Goal: Task Accomplishment & Management: Use online tool/utility

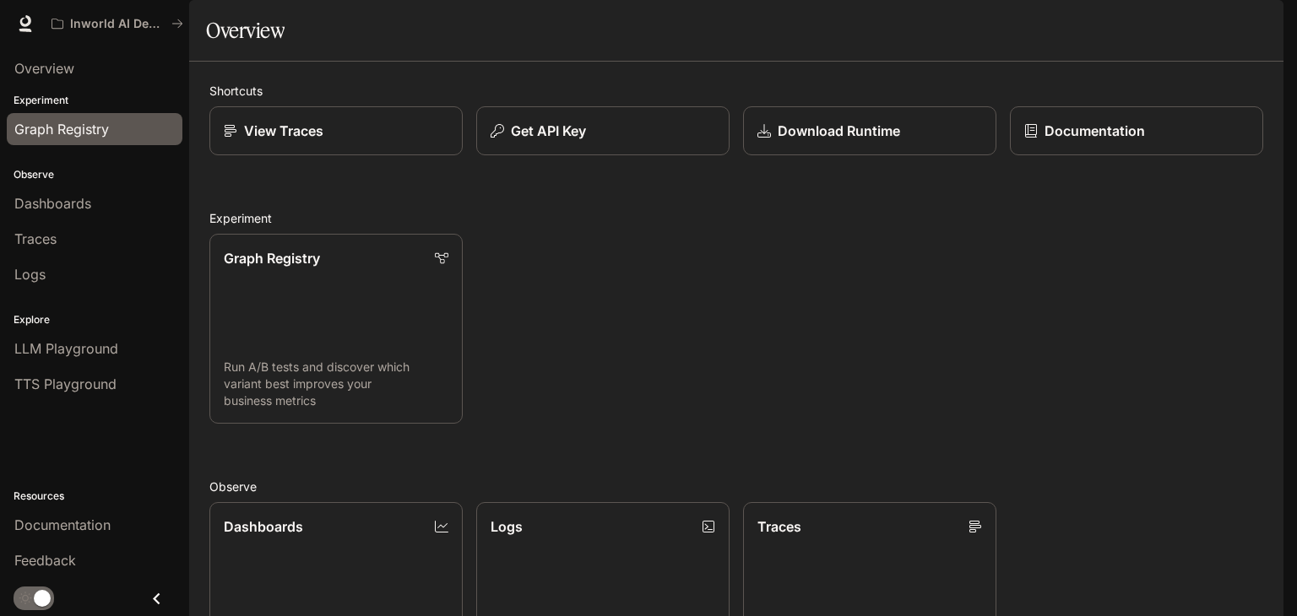
click at [63, 133] on span "Graph Registry" at bounding box center [61, 129] width 95 height 20
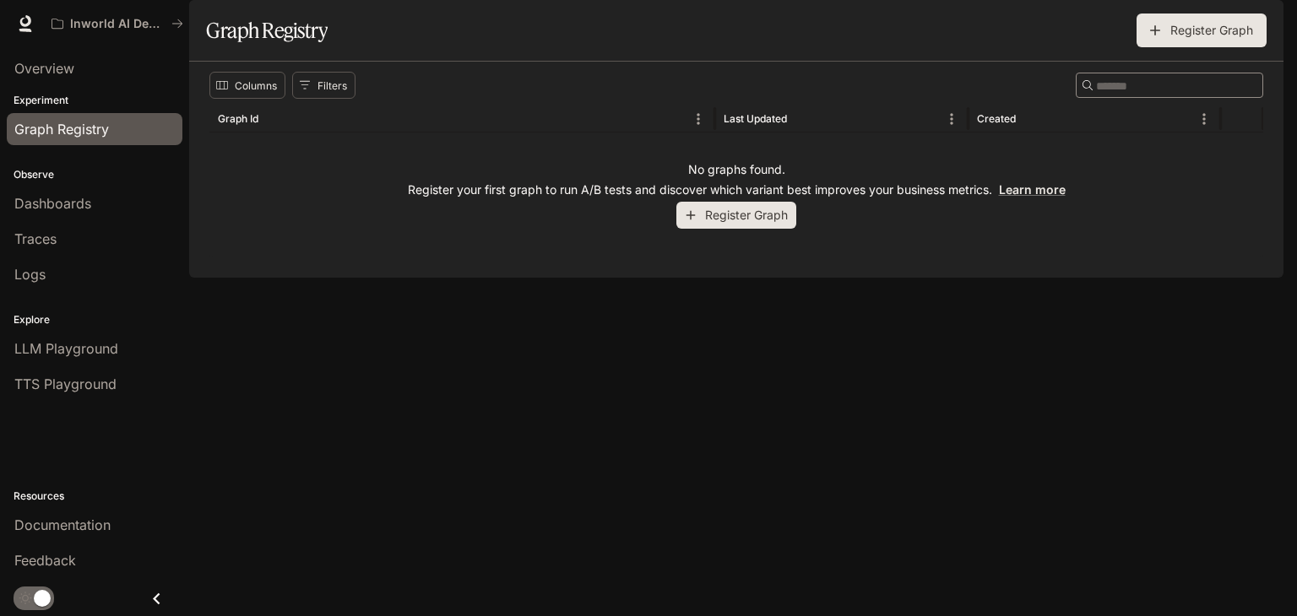
click at [735, 230] on button "Register Graph" at bounding box center [736, 216] width 120 height 28
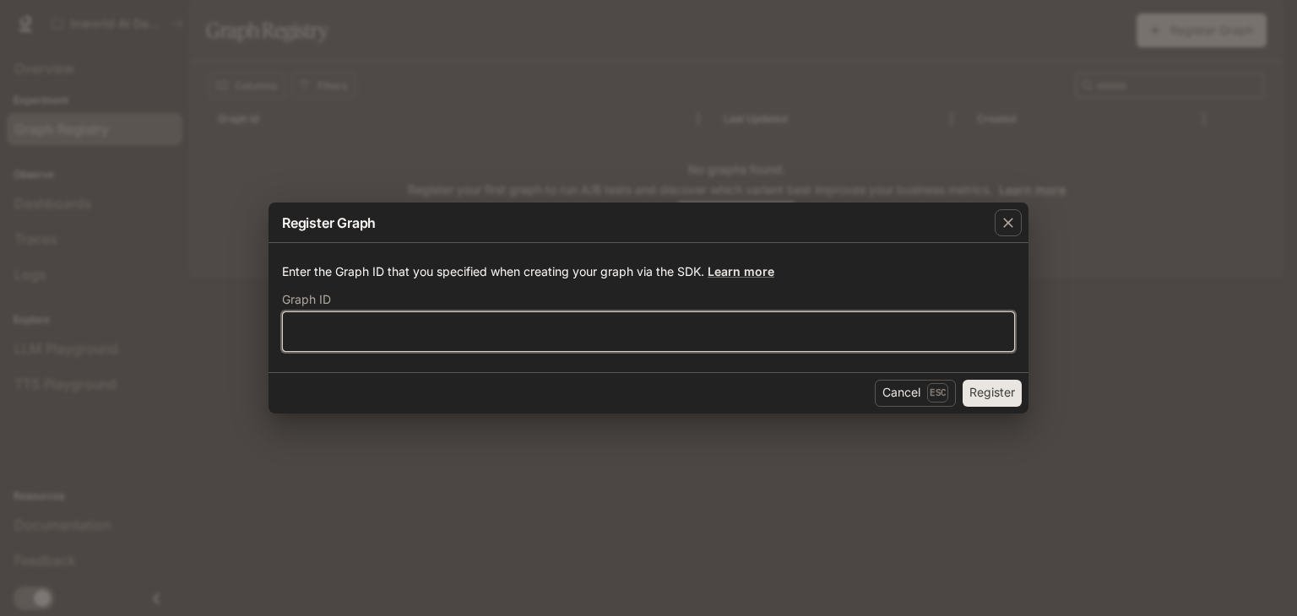
click at [344, 331] on input "text" at bounding box center [648, 331] width 731 height 17
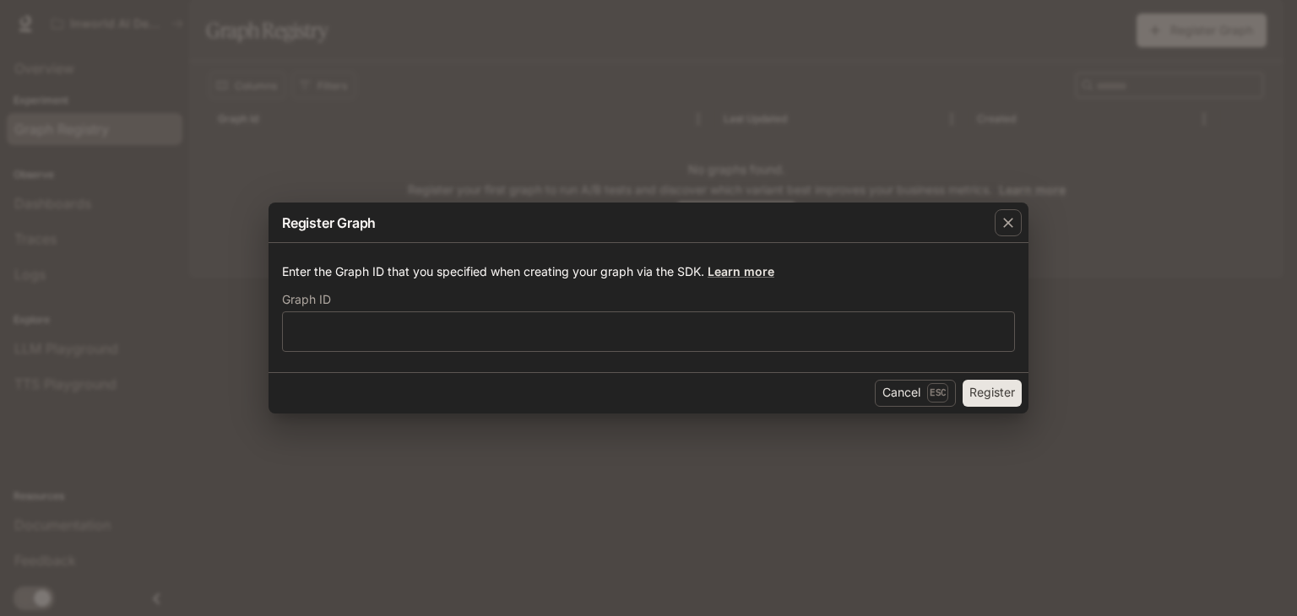
click at [862, 68] on div "Register Graph Enter the Graph ID that you specified when creating your graph v…" at bounding box center [648, 308] width 1297 height 616
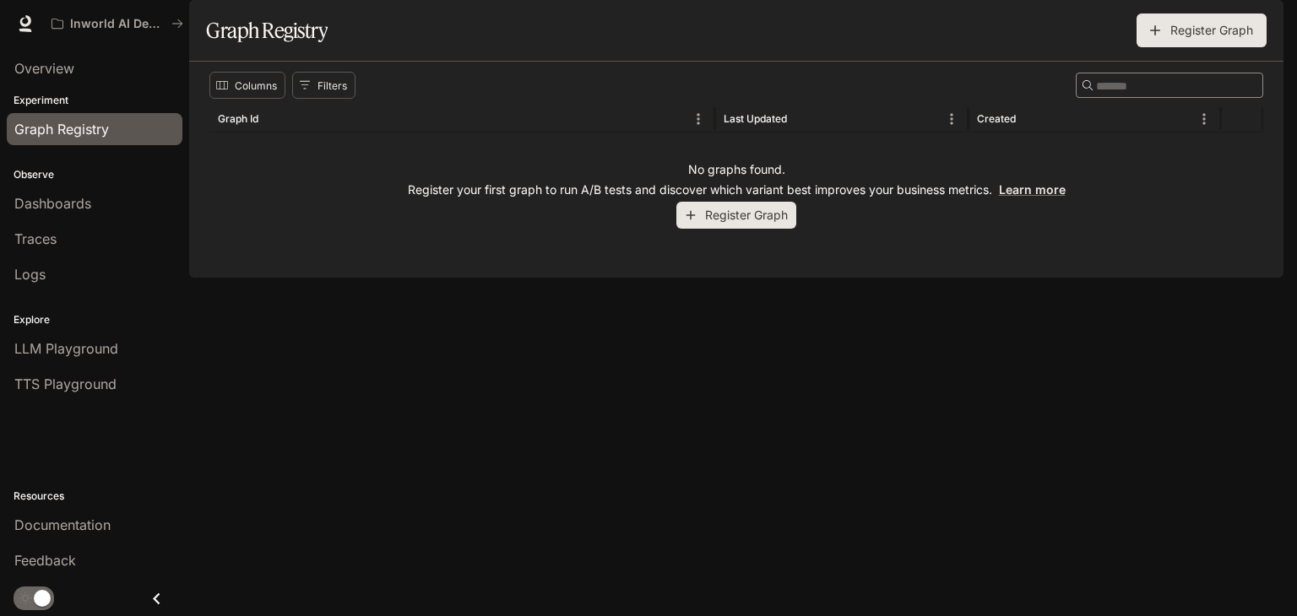
click at [44, 130] on span "Graph Registry" at bounding box center [61, 129] width 95 height 20
click at [1162, 39] on icon "button" at bounding box center [1155, 30] width 17 height 17
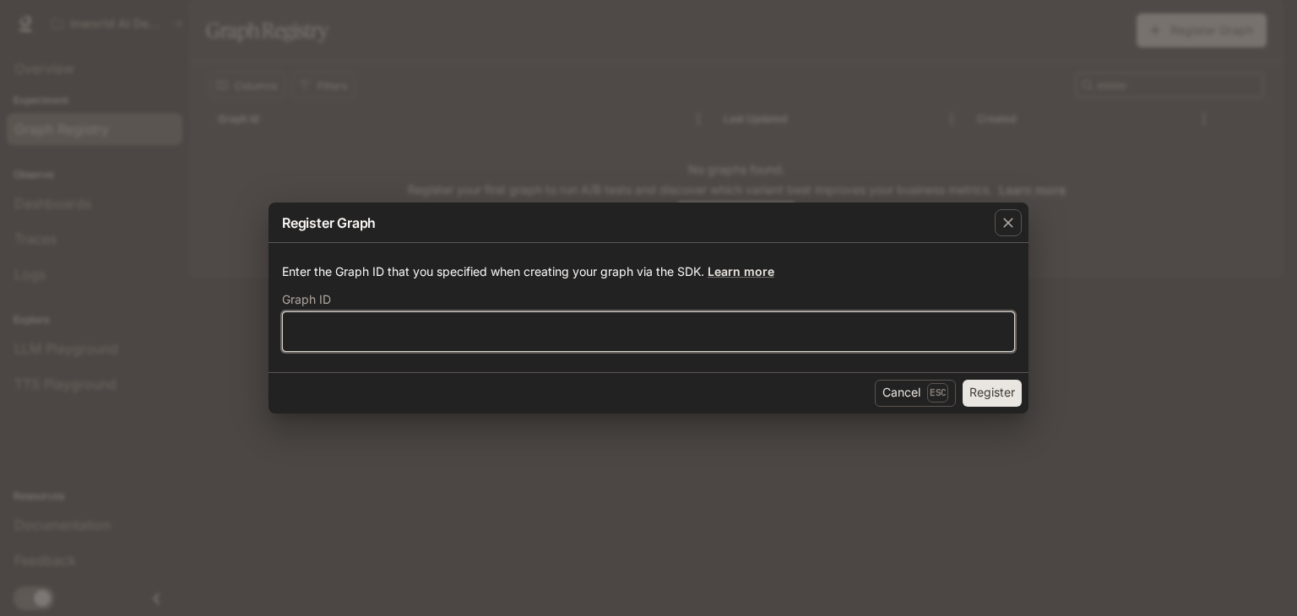
click at [673, 325] on input "text" at bounding box center [648, 331] width 731 height 17
click at [611, 335] on input "text" at bounding box center [648, 331] width 731 height 17
paste input "**********"
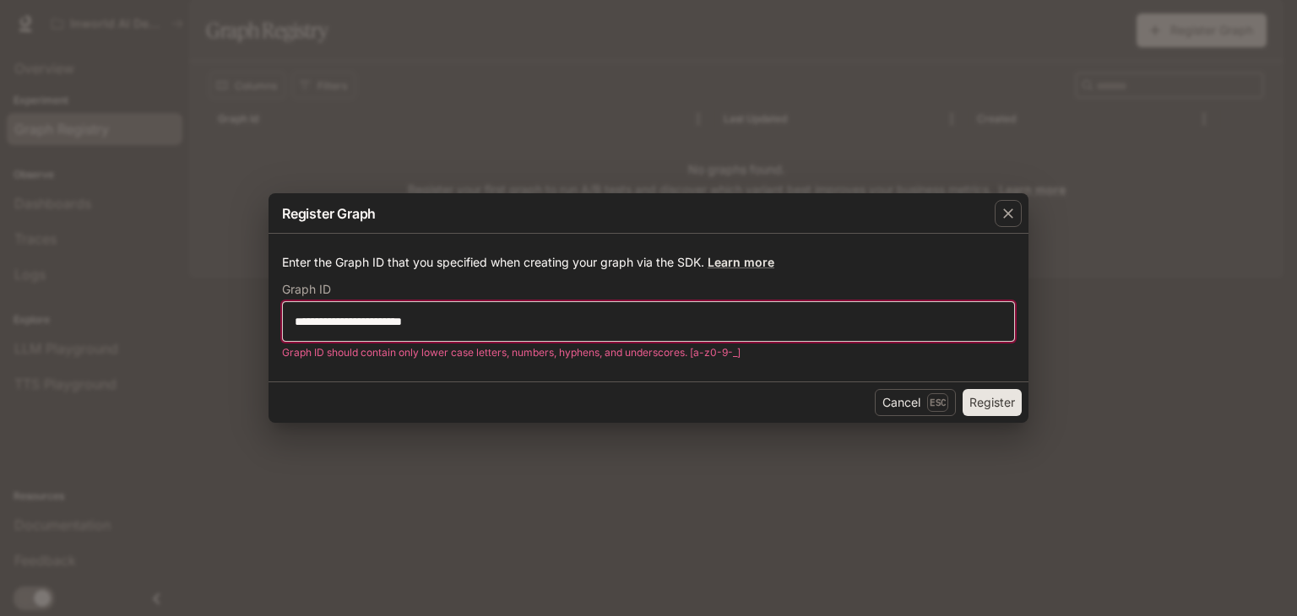
click at [399, 320] on input "**********" at bounding box center [648, 321] width 731 height 17
click at [442, 323] on input "**********" at bounding box center [648, 321] width 731 height 17
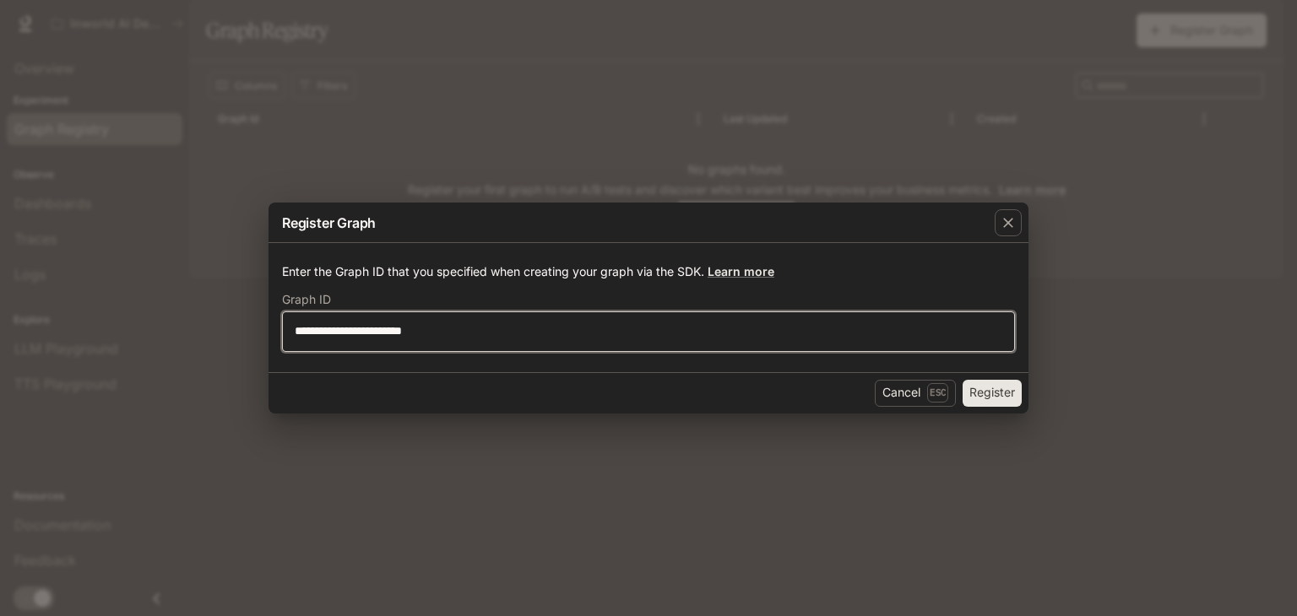
type input "**********"
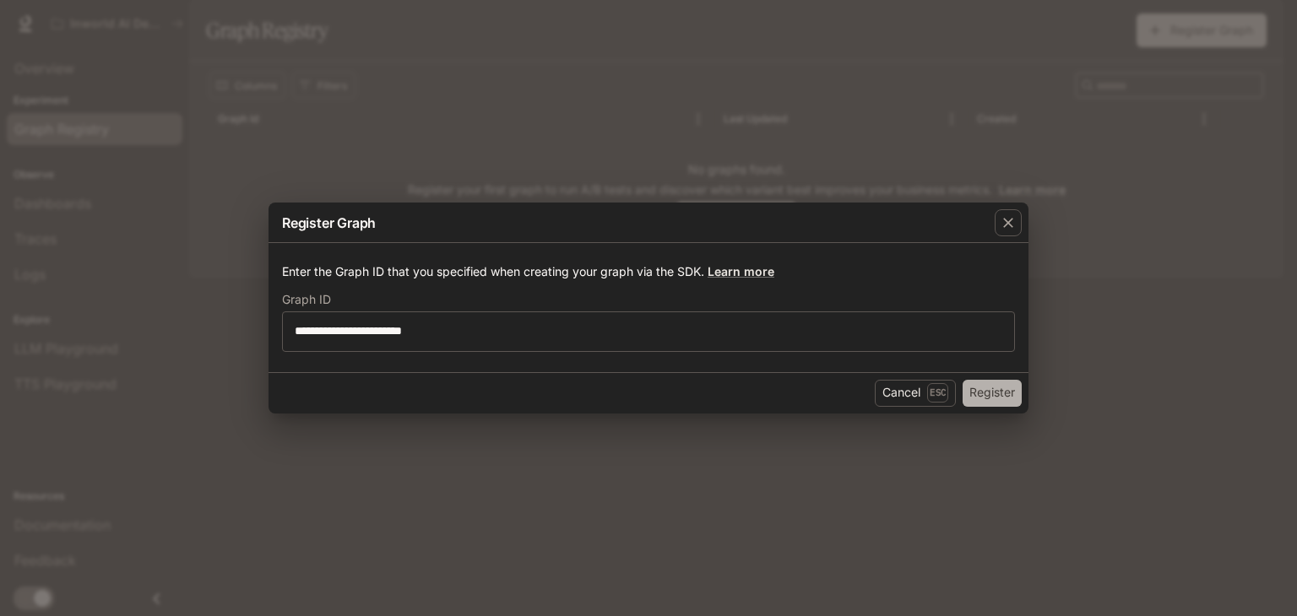
click at [986, 397] on button "Register" at bounding box center [991, 393] width 59 height 27
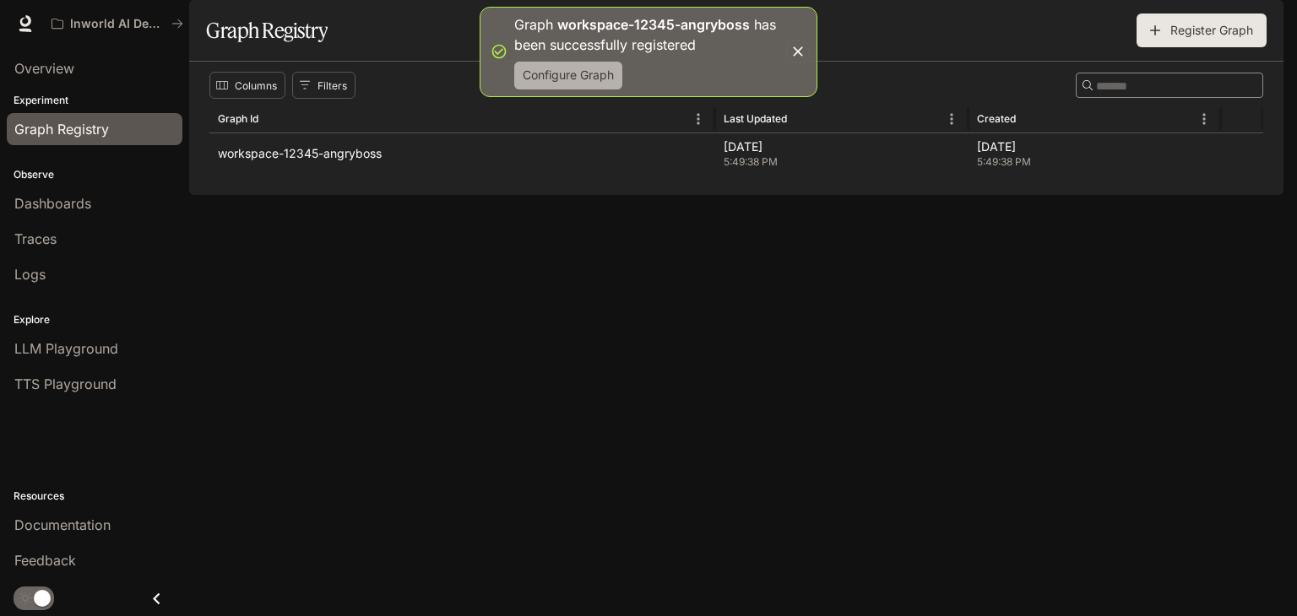
click at [601, 70] on button "Configure Graph" at bounding box center [568, 76] width 108 height 28
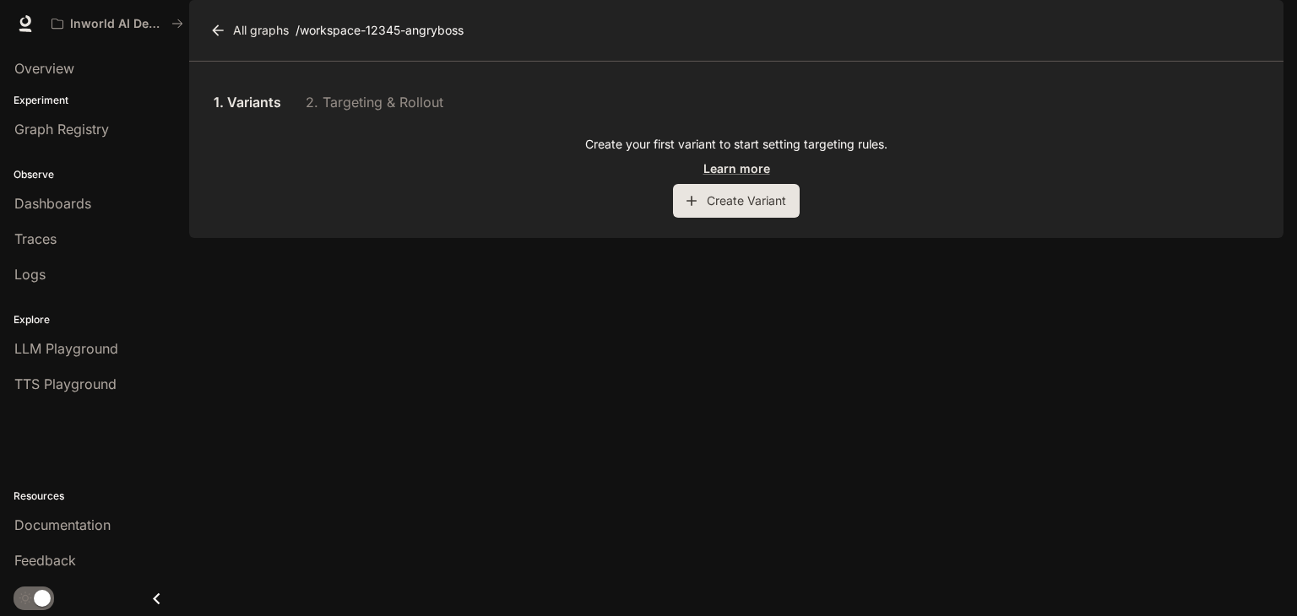
click at [420, 122] on div "1. Variants 2. Targeting & Rollout" at bounding box center [736, 102] width 1054 height 41
click at [771, 218] on button "Create Variant" at bounding box center [736, 201] width 127 height 34
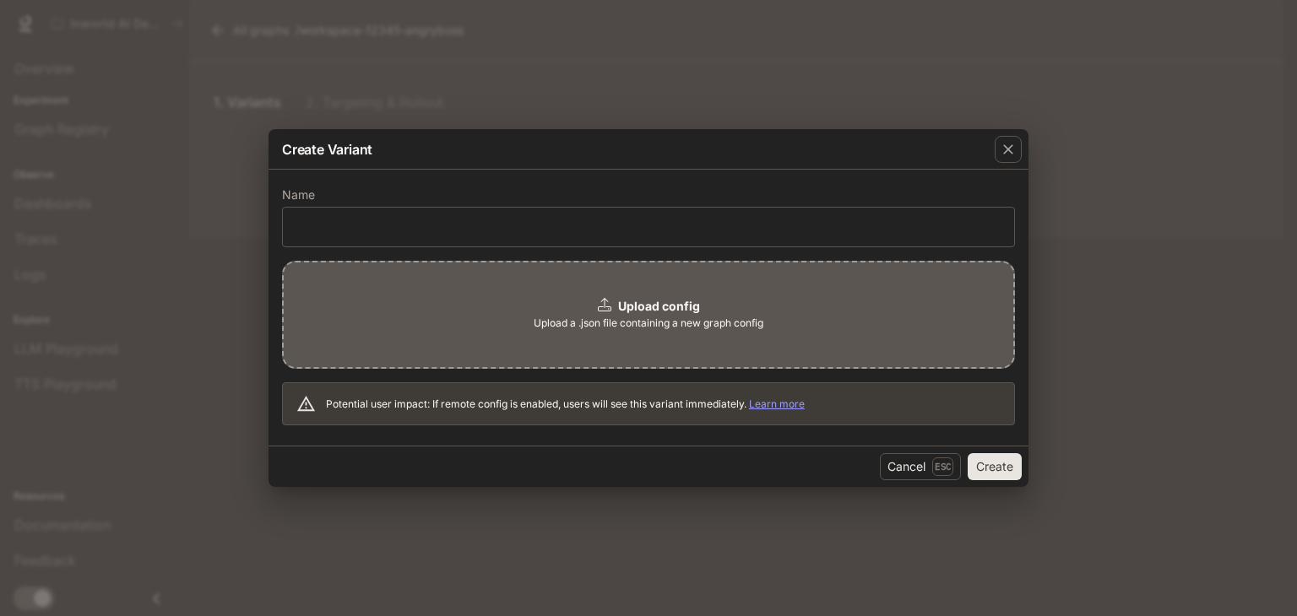
click at [771, 239] on div "​" at bounding box center [648, 227] width 733 height 41
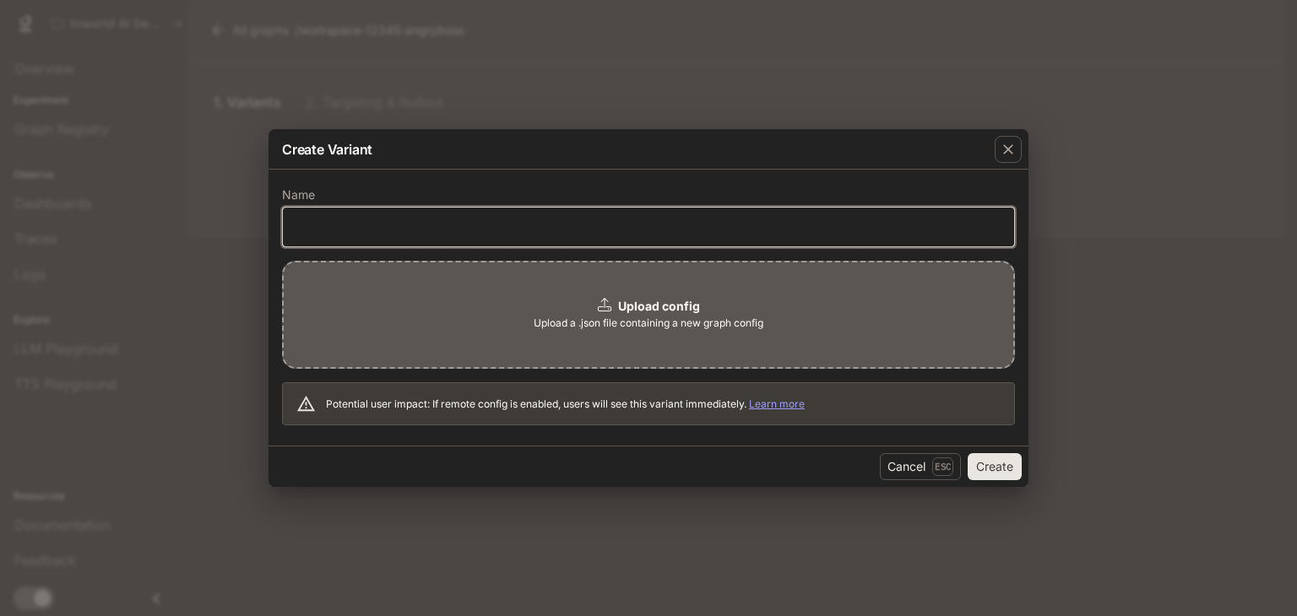
paste input "**********"
type input "**********"
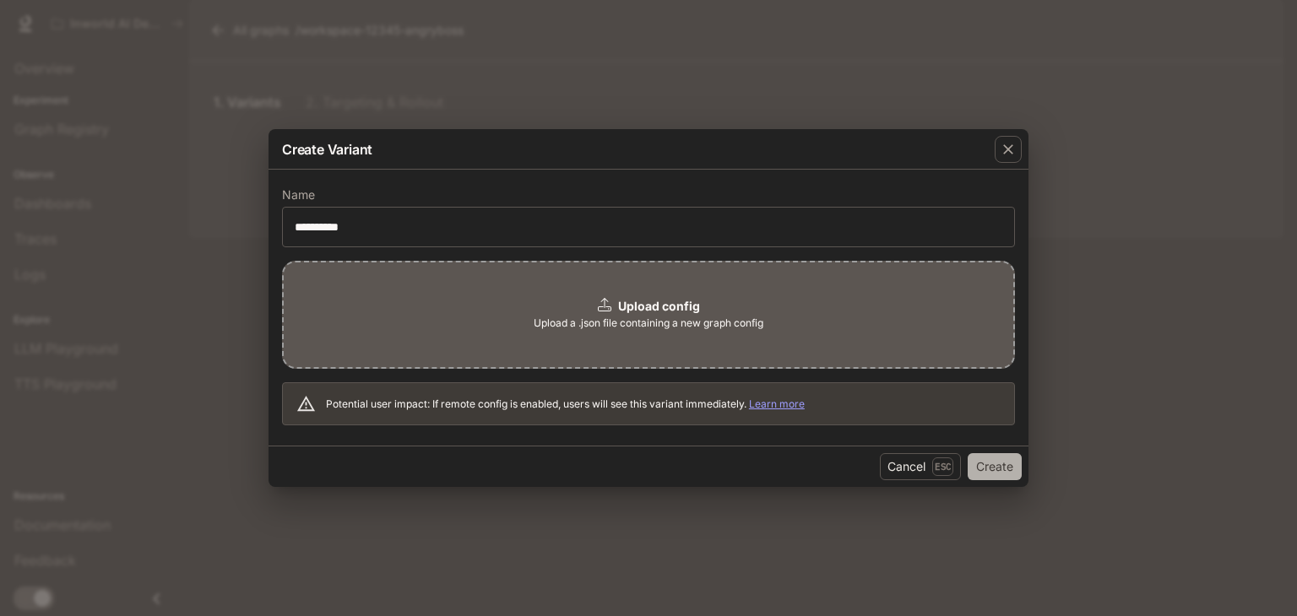
click at [983, 466] on button "Create" at bounding box center [995, 466] width 54 height 27
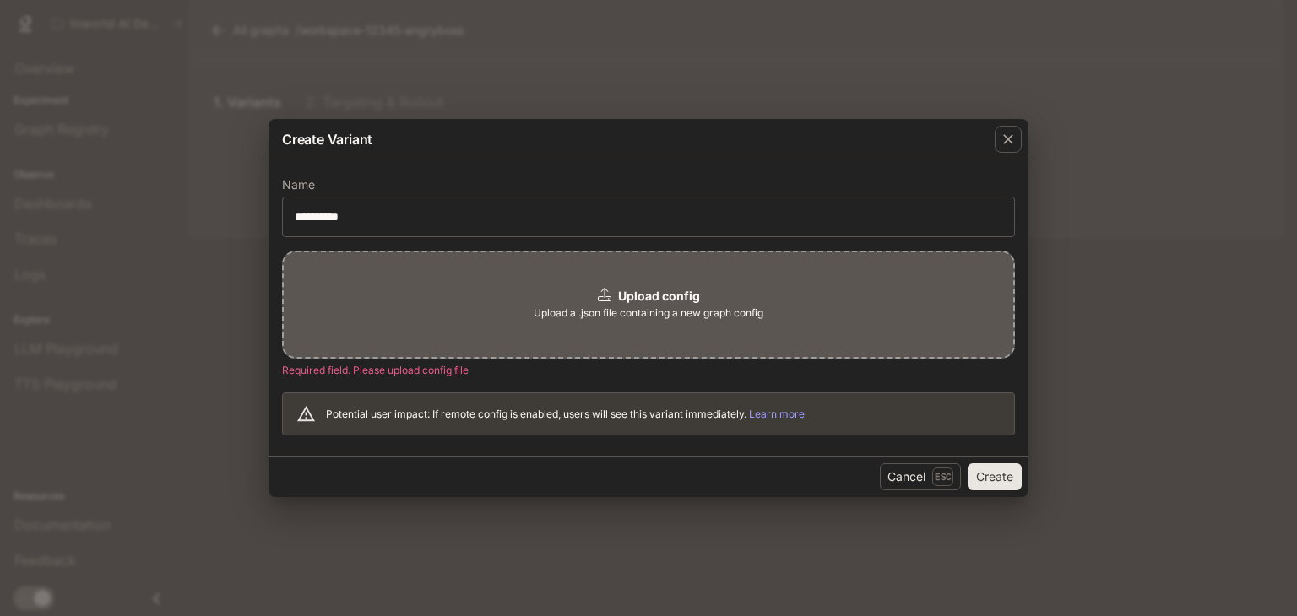
click at [635, 298] on b "Upload config" at bounding box center [659, 296] width 82 height 14
click at [642, 281] on div "Upload config Upload a .json file containing a new graph config" at bounding box center [648, 305] width 733 height 108
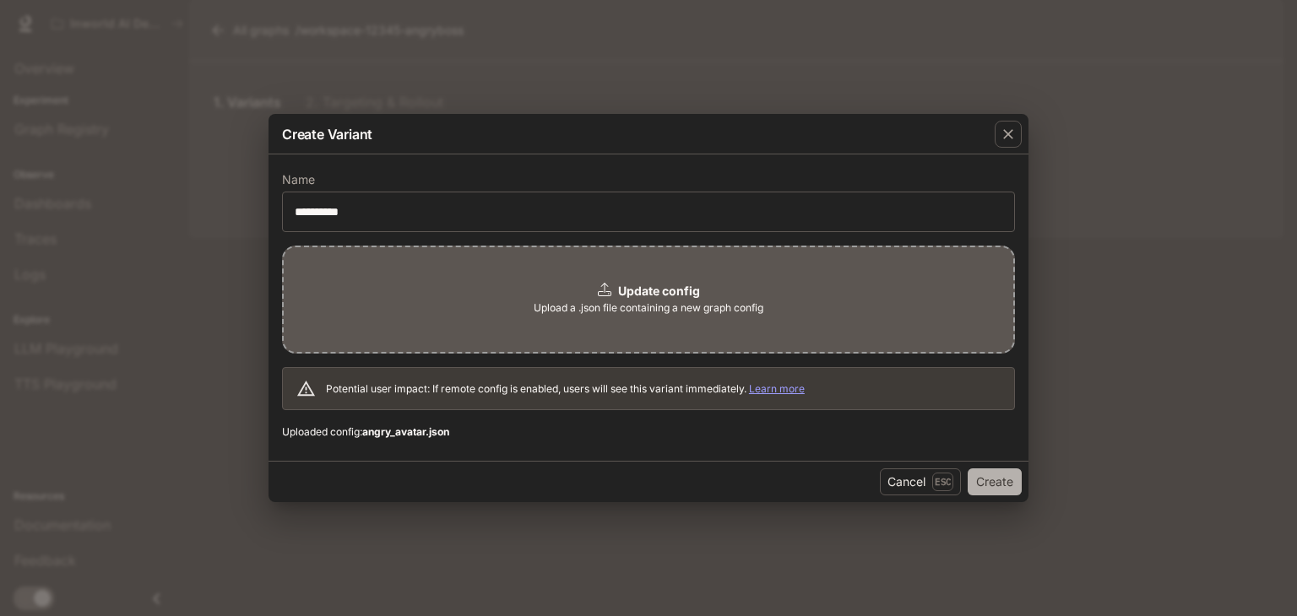
click at [1005, 482] on button "Create" at bounding box center [995, 482] width 54 height 27
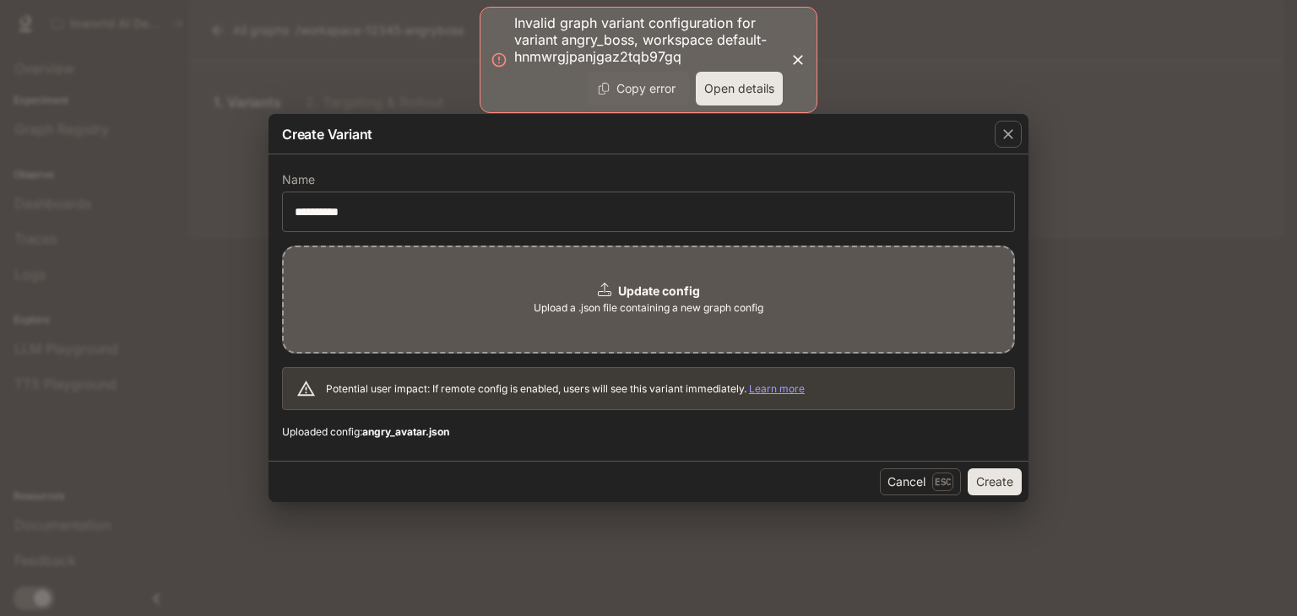
click at [790, 59] on icon "button" at bounding box center [797, 60] width 17 height 17
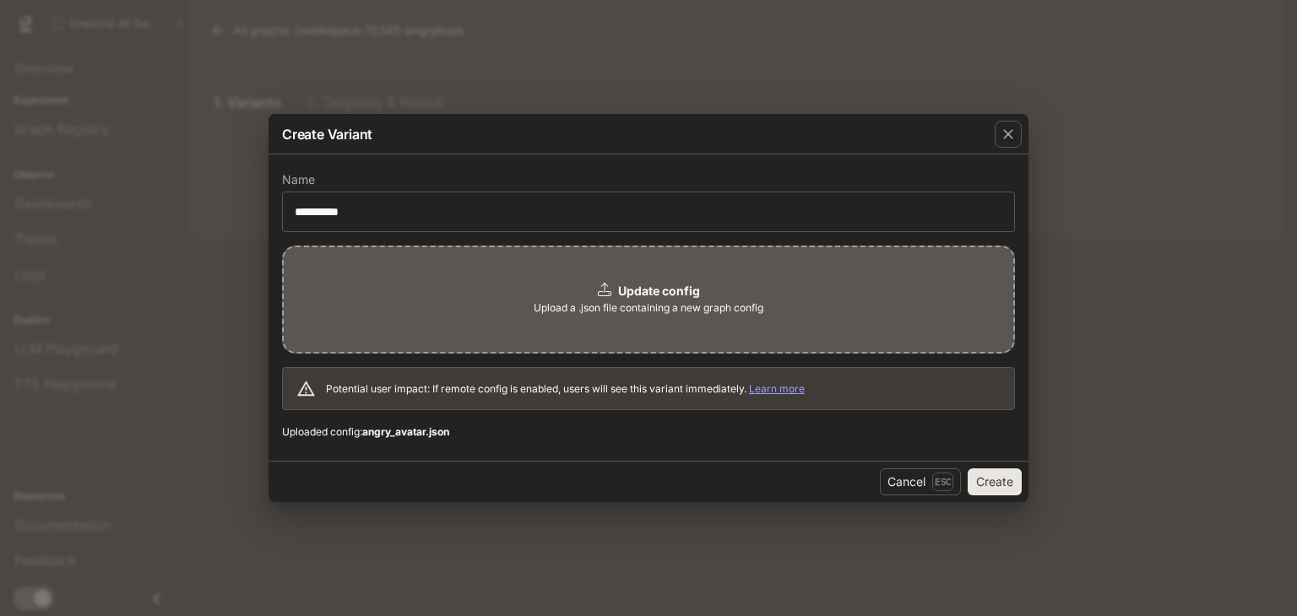
click at [681, 291] on b "Update config" at bounding box center [659, 291] width 82 height 14
click at [1000, 474] on button "Create" at bounding box center [995, 482] width 54 height 27
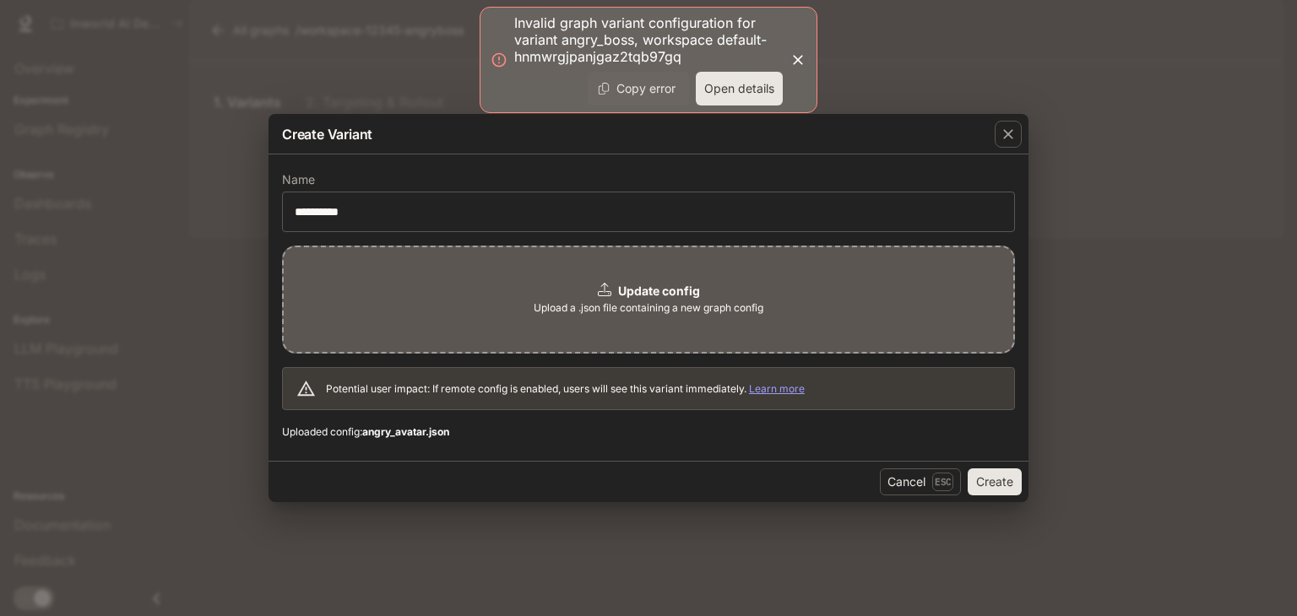
click at [738, 94] on button "Open details" at bounding box center [739, 89] width 87 height 34
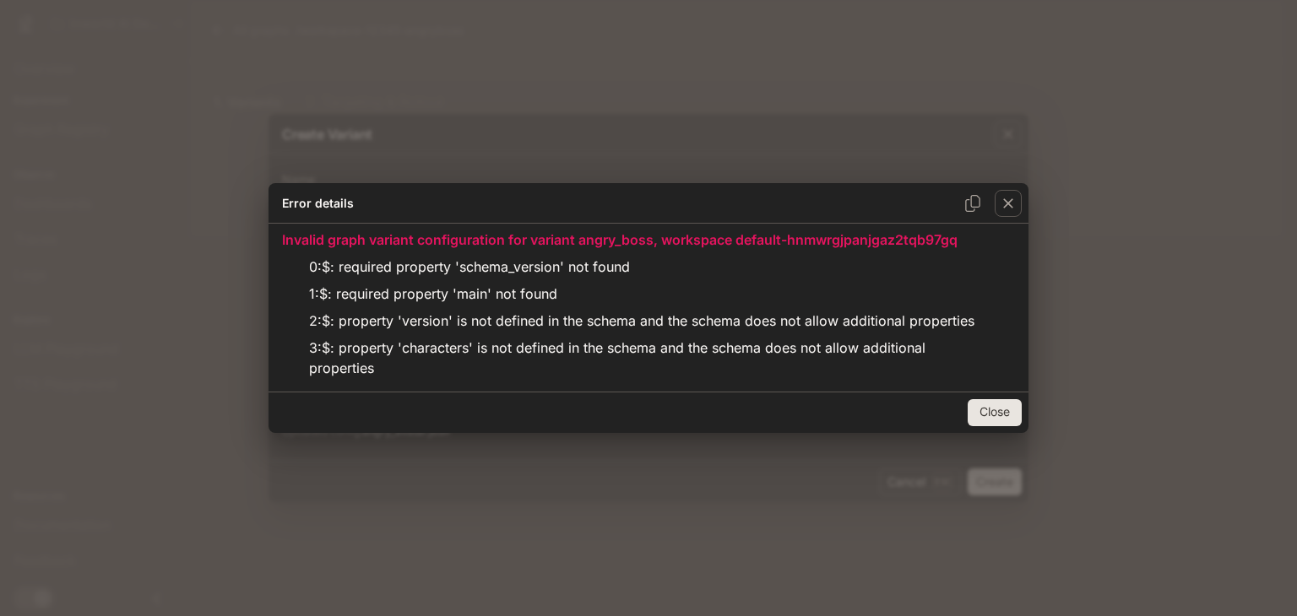
click at [1002, 403] on button "Close" at bounding box center [995, 412] width 54 height 27
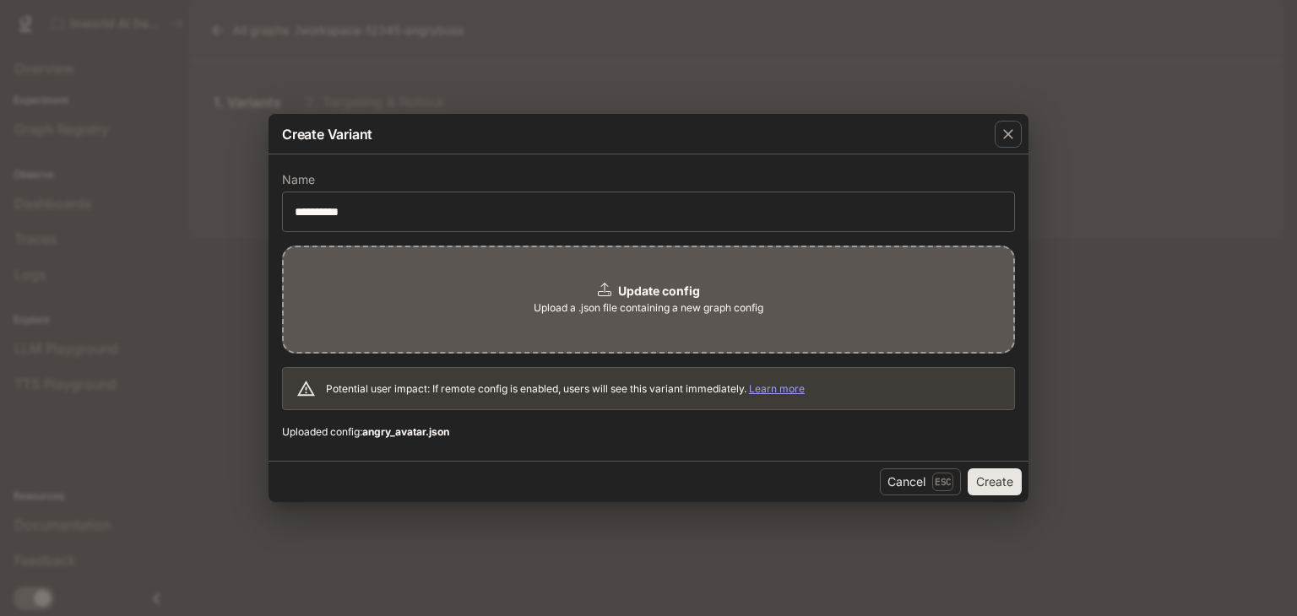
click at [643, 287] on b "Update config" at bounding box center [659, 291] width 82 height 14
click at [996, 478] on button "Create" at bounding box center [995, 482] width 54 height 27
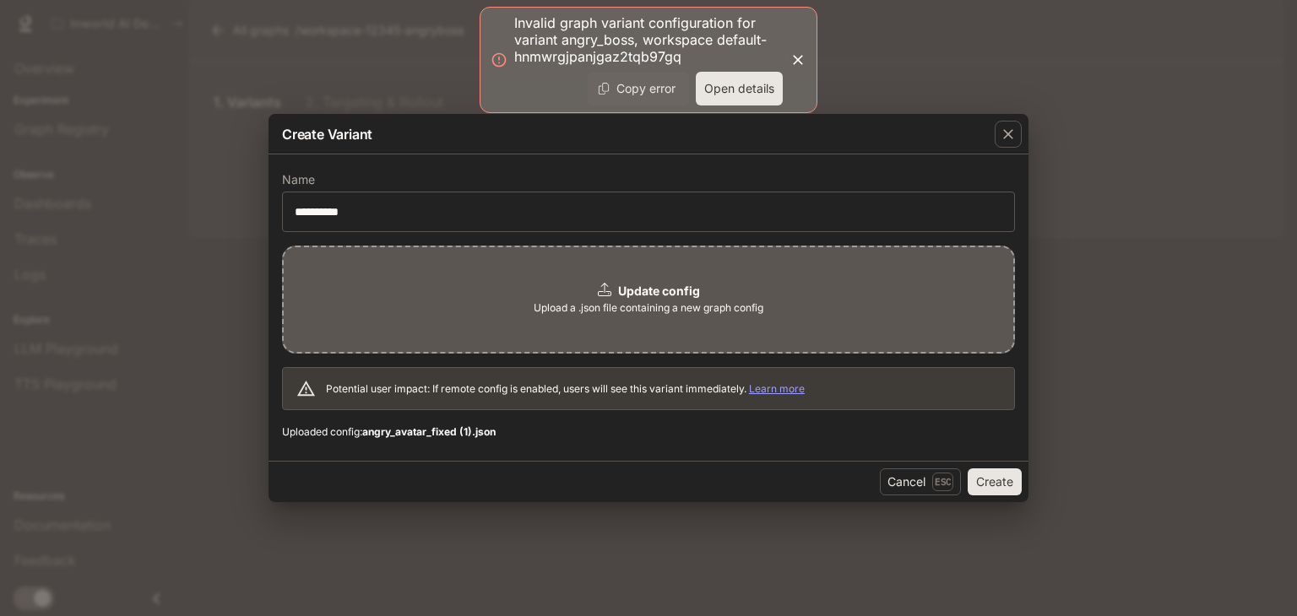
click at [715, 90] on button "Open details" at bounding box center [739, 89] width 87 height 34
